Goal: Task Accomplishment & Management: Manage account settings

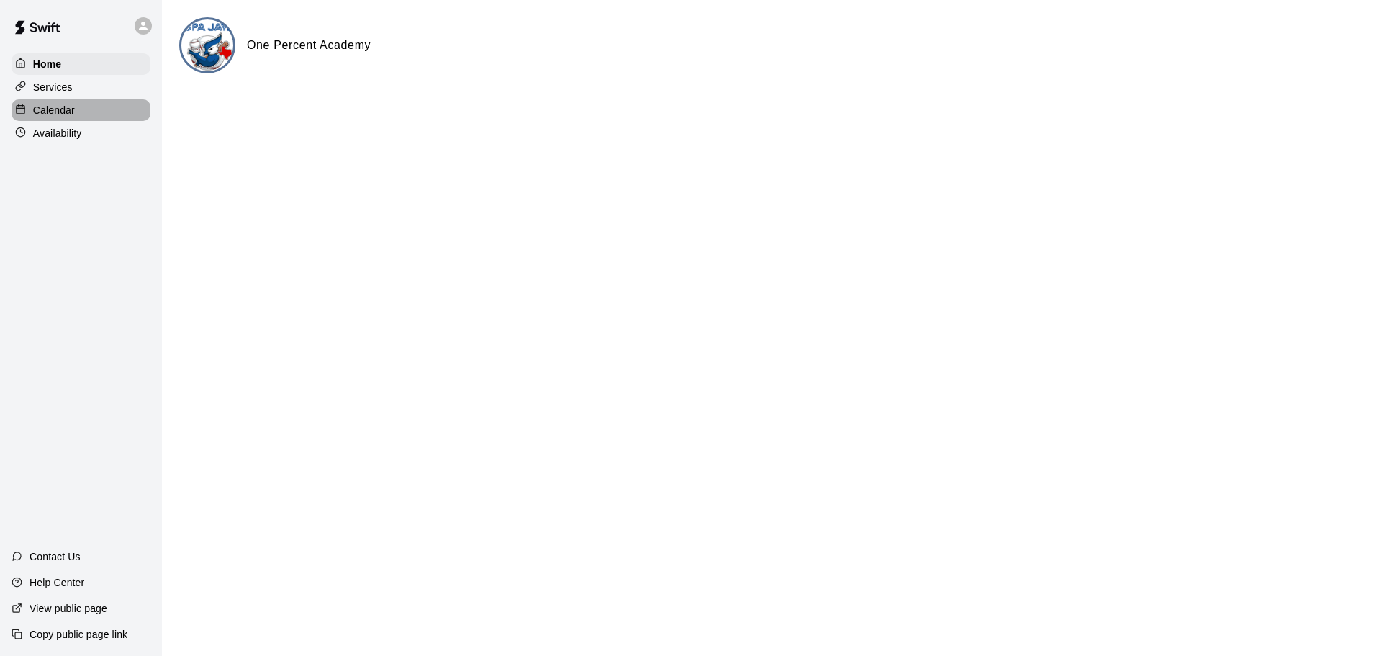
click at [57, 112] on p "Calendar" at bounding box center [54, 110] width 42 height 14
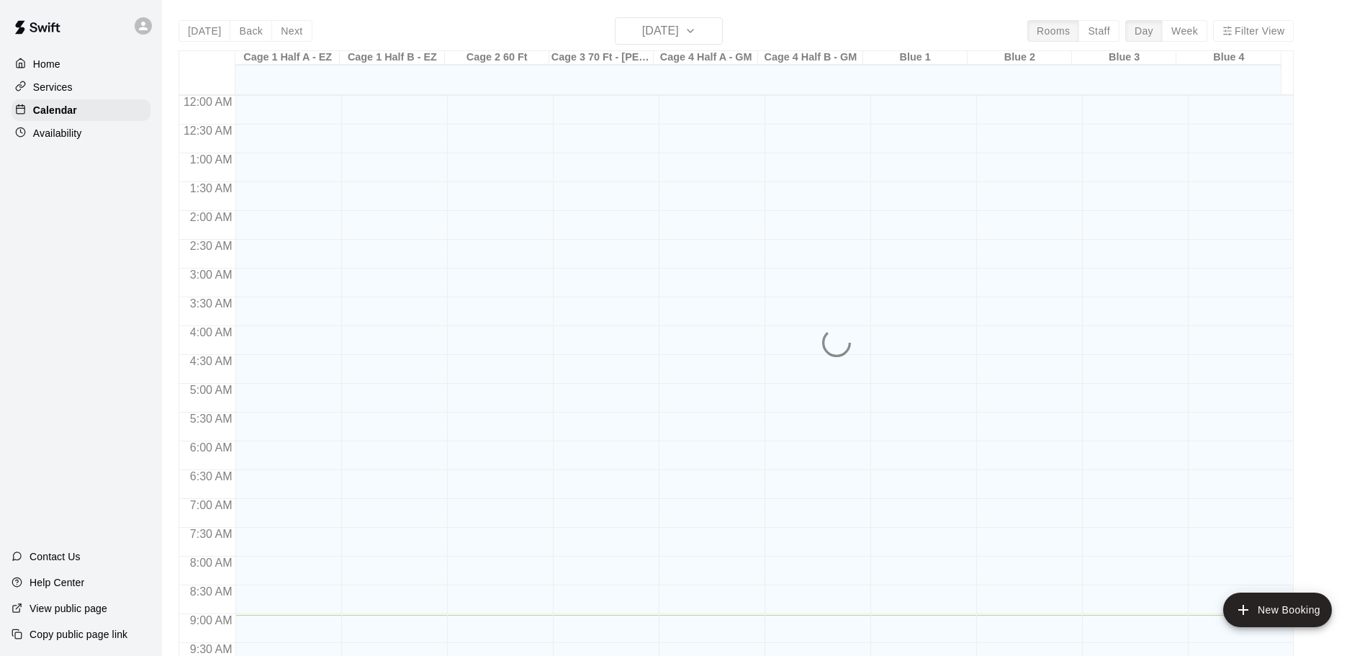
scroll to position [519, 0]
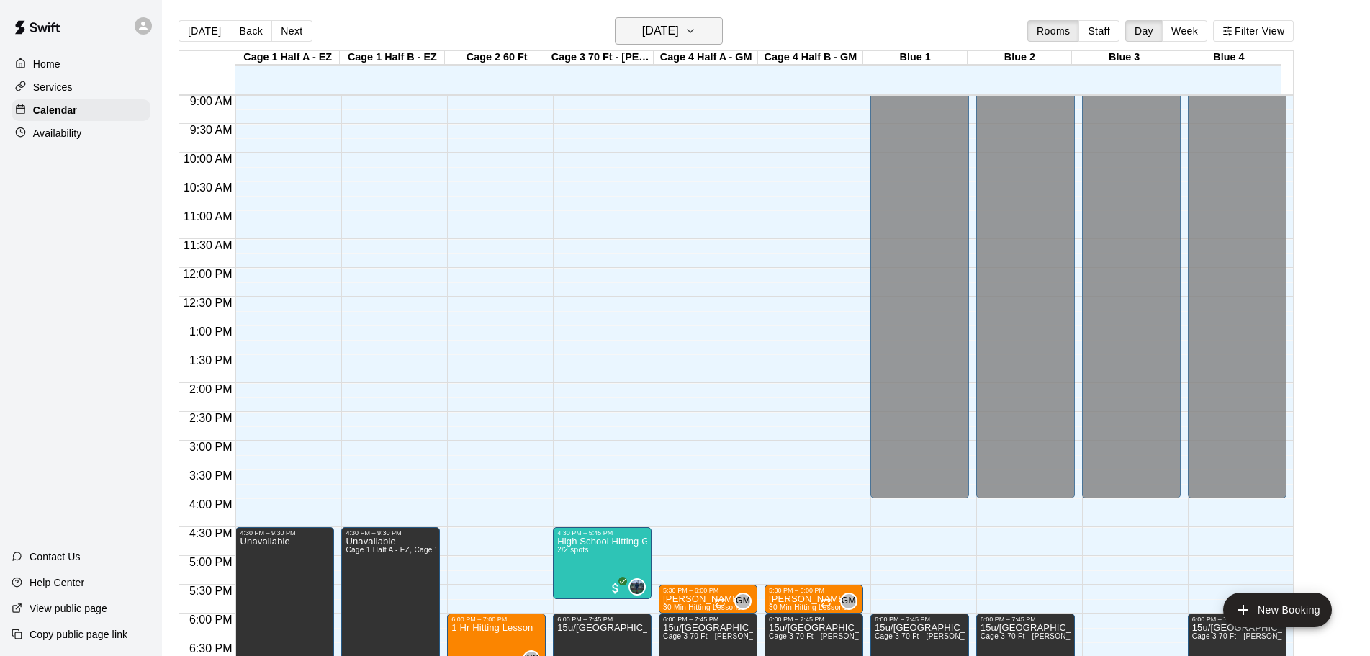
click at [696, 30] on icon "button" at bounding box center [691, 30] width 12 height 17
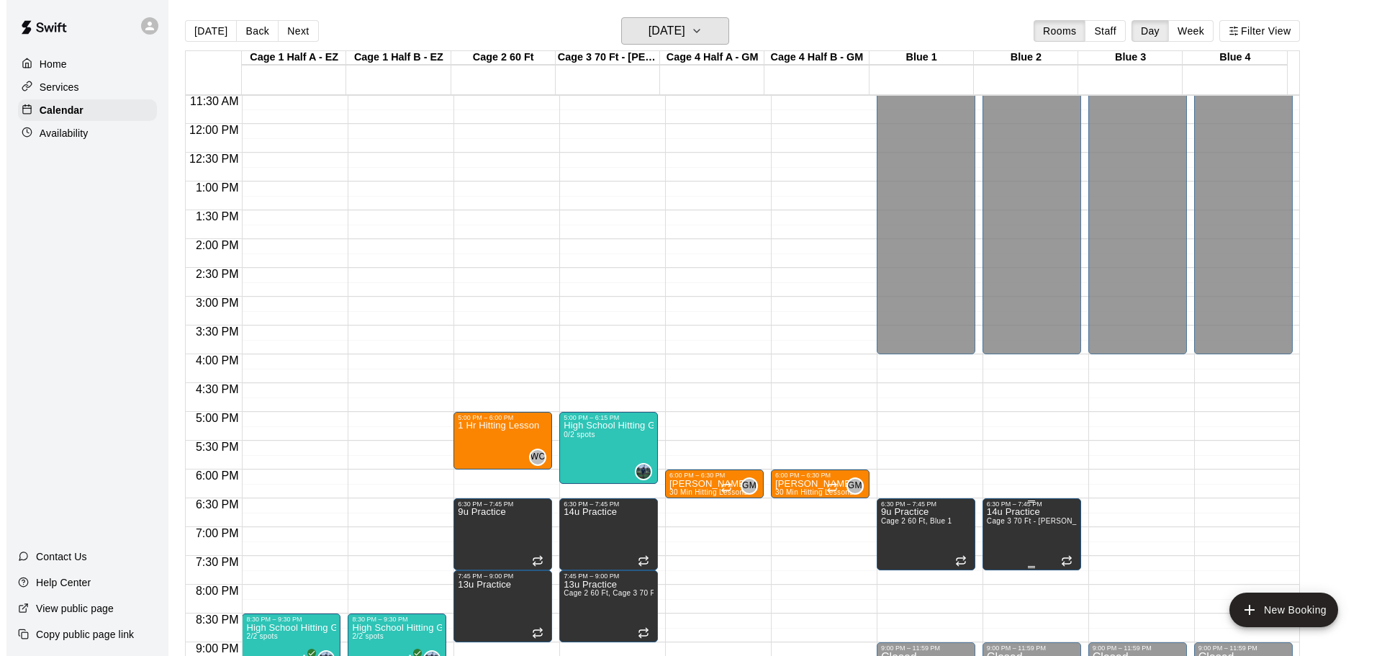
scroll to position [735, 0]
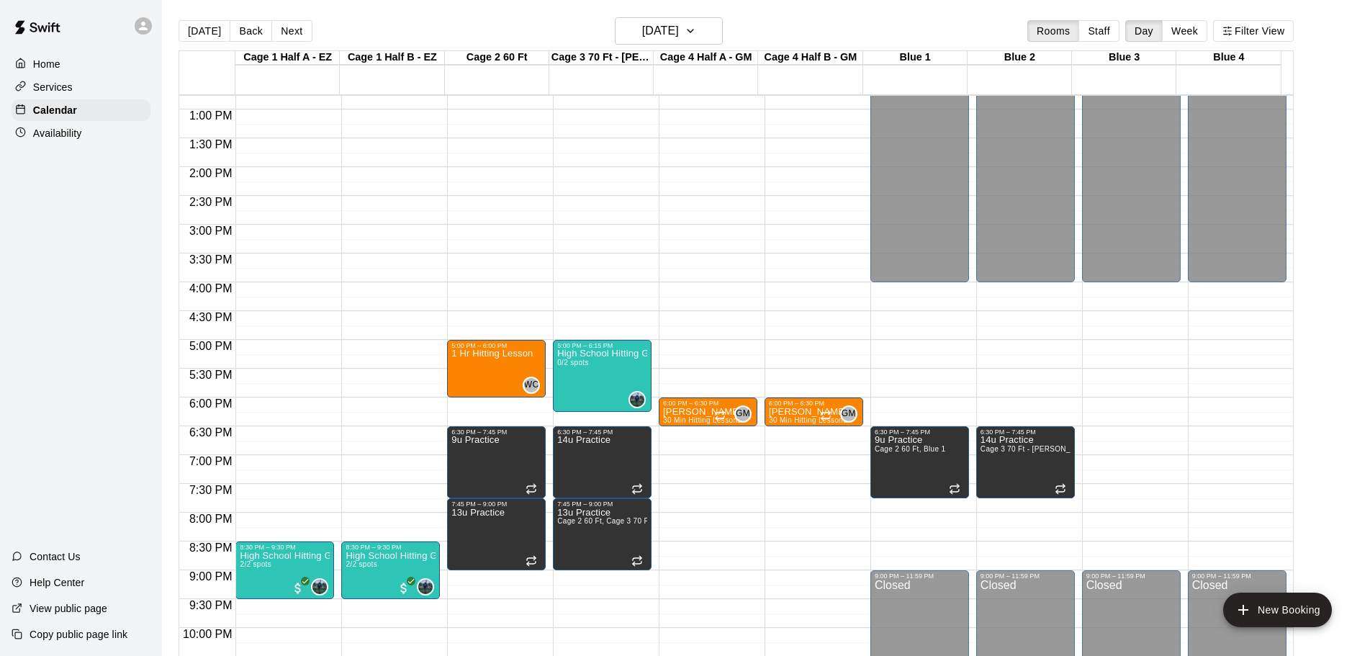
click at [303, 380] on div "8:30 PM – 9:30 PM High School Hitting Group 2/2 spots 0" at bounding box center [284, 52] width 99 height 1382
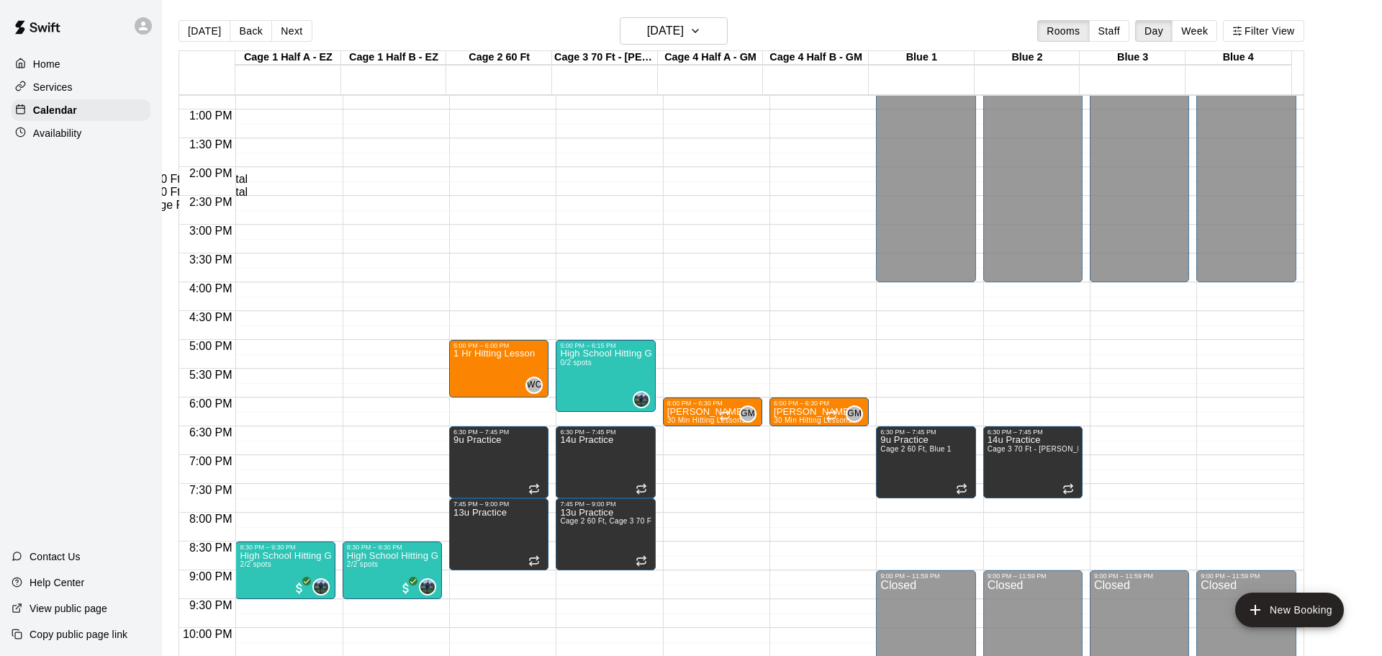
click at [402, 186] on li "Green Building 60 Ft Cage Rental" at bounding box center [239, 179] width 328 height 13
type input "**********"
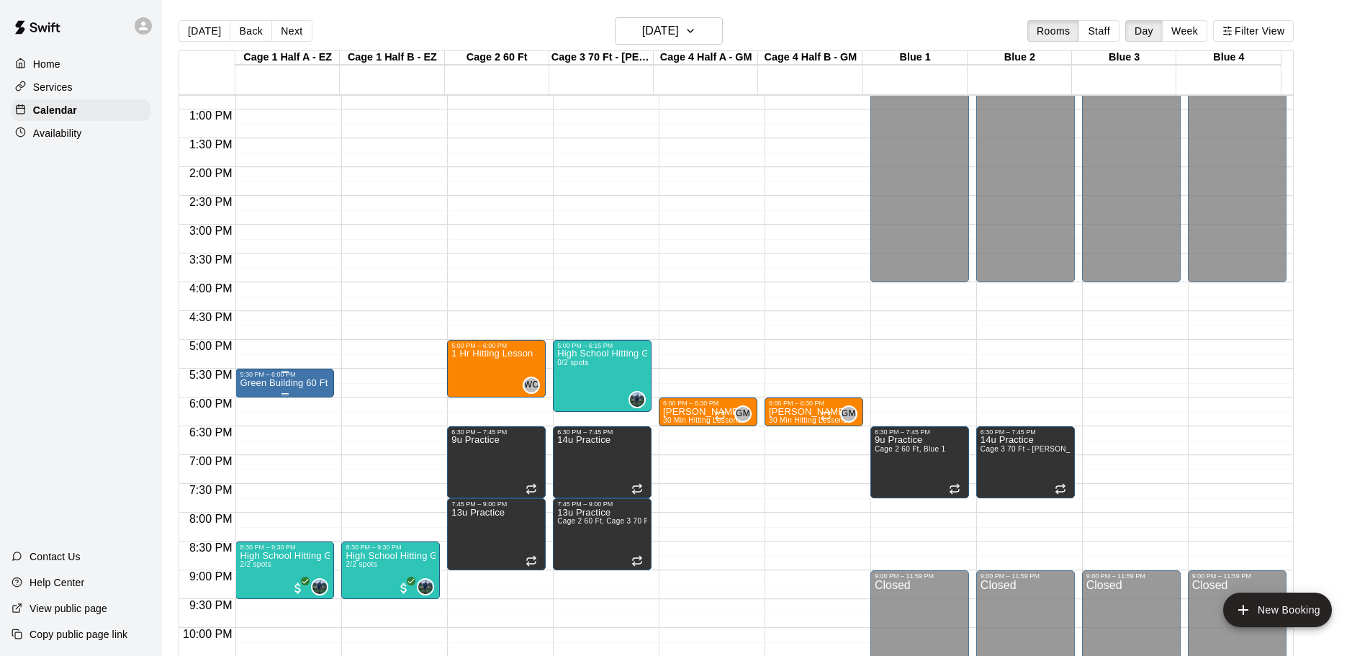
click at [305, 383] on p "Green Building 60 Ft Cage Rental" at bounding box center [285, 383] width 90 height 0
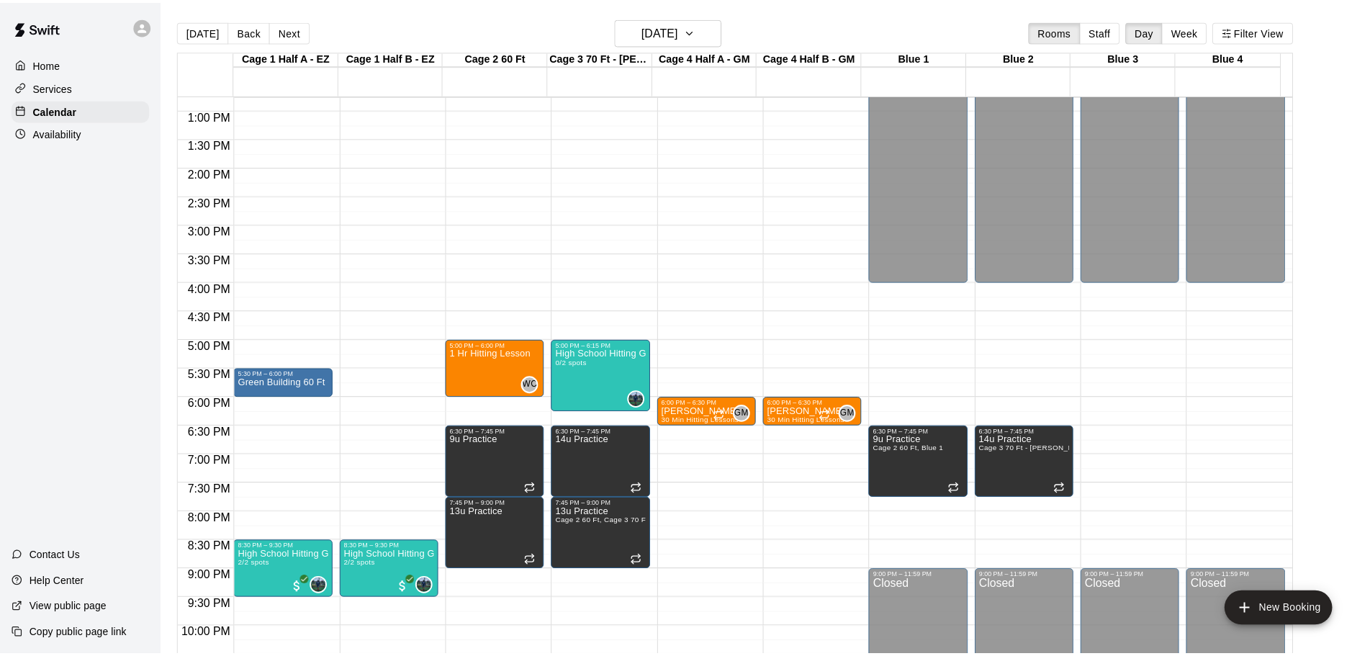
scroll to position [72, 0]
